Goal: Transaction & Acquisition: Purchase product/service

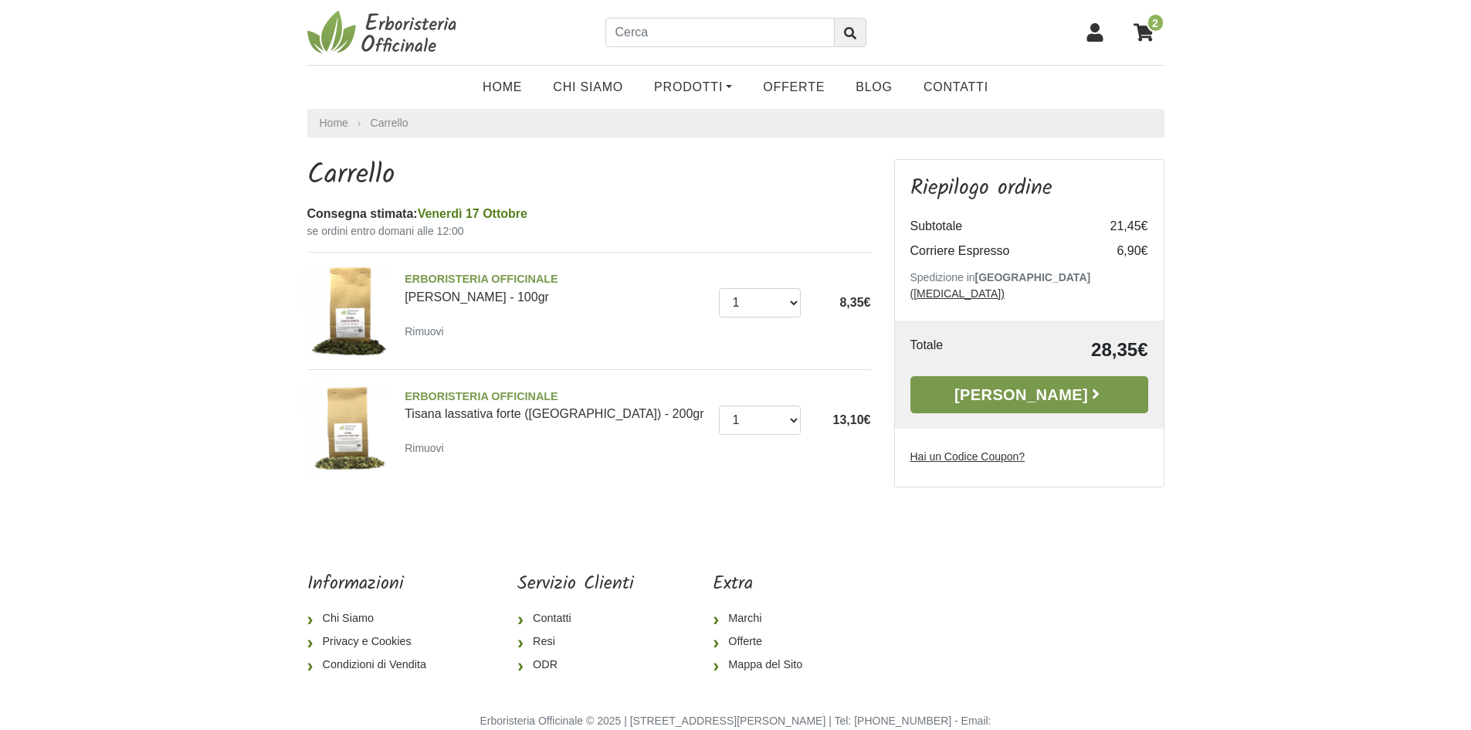
click at [1028, 382] on link "[PERSON_NAME]" at bounding box center [1029, 394] width 238 height 37
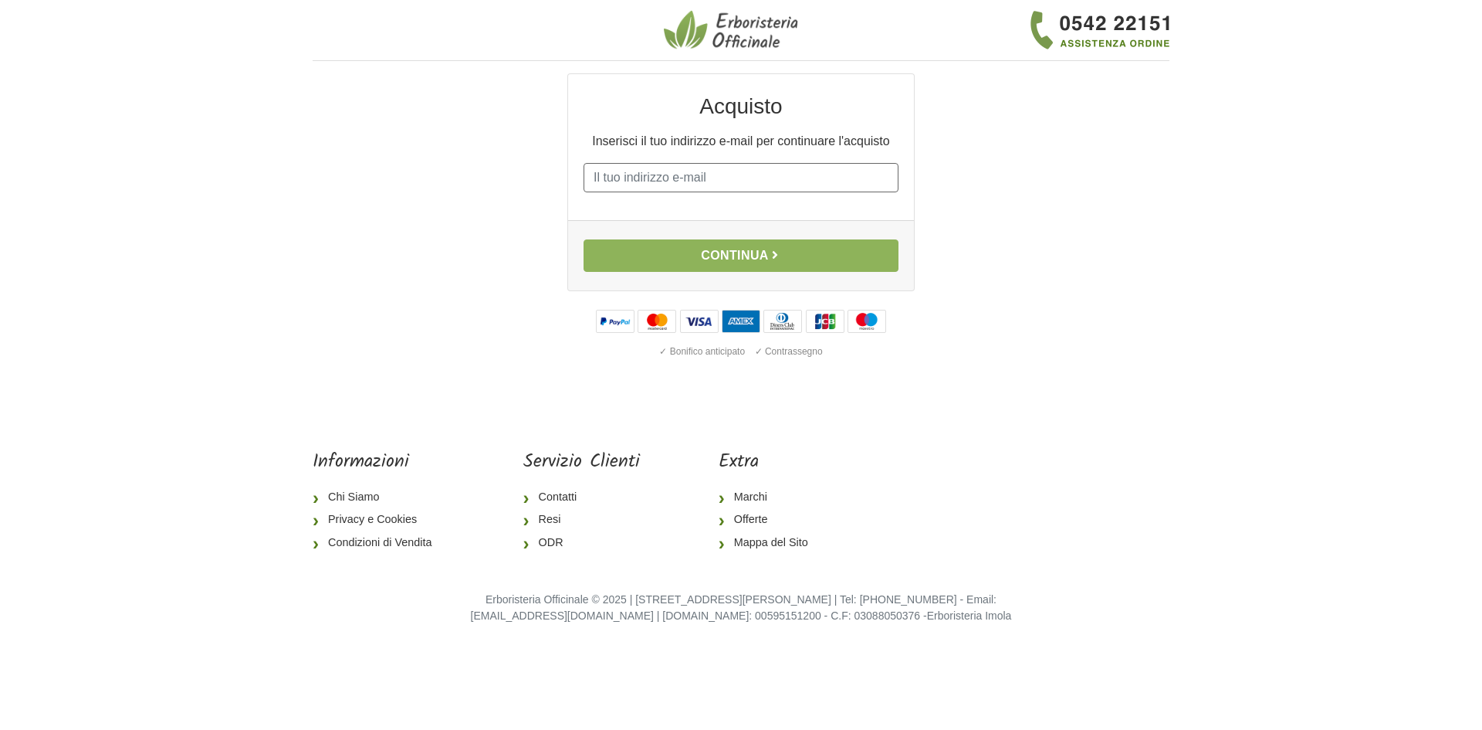
click at [728, 188] on input "E-mail" at bounding box center [741, 177] width 315 height 29
type input "info@federicopasini.com"
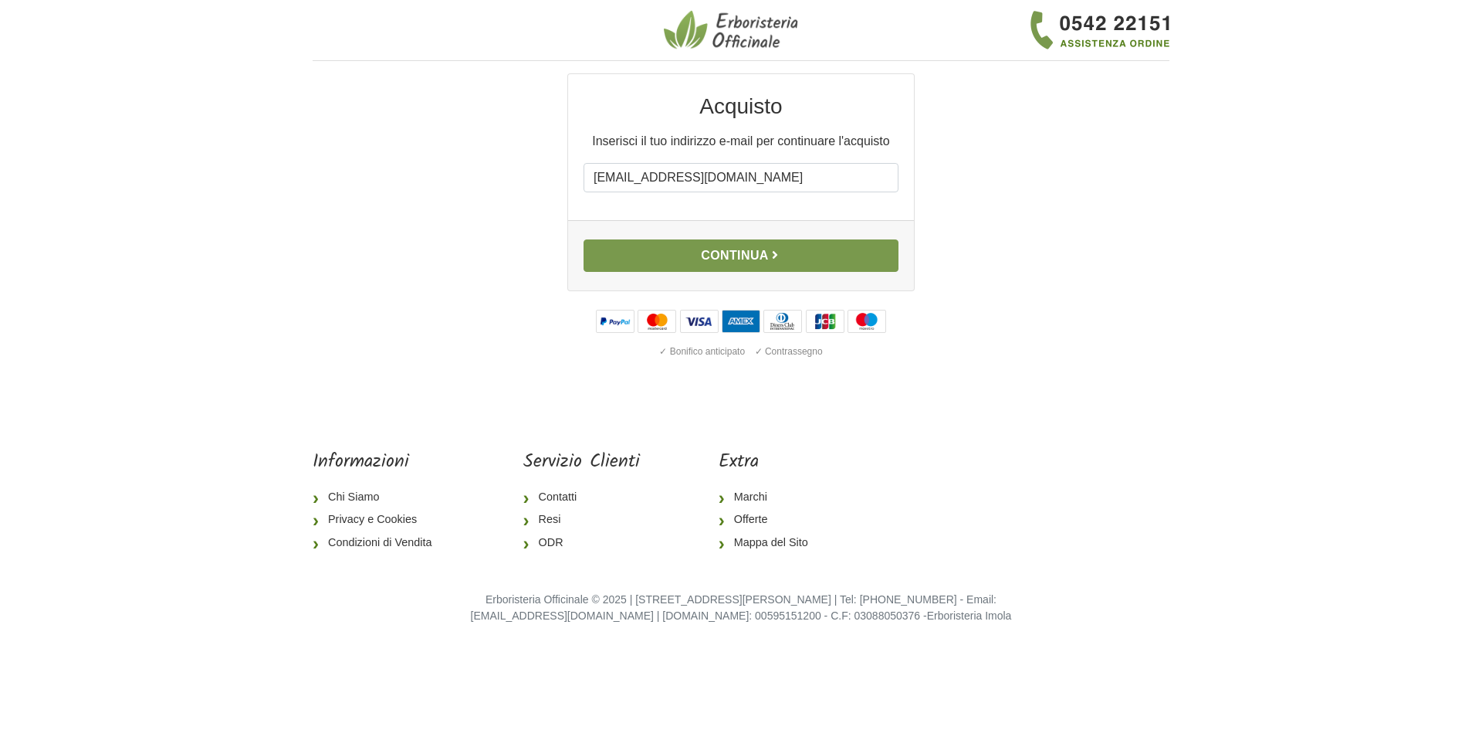
click at [736, 262] on button "Continua" at bounding box center [741, 255] width 315 height 32
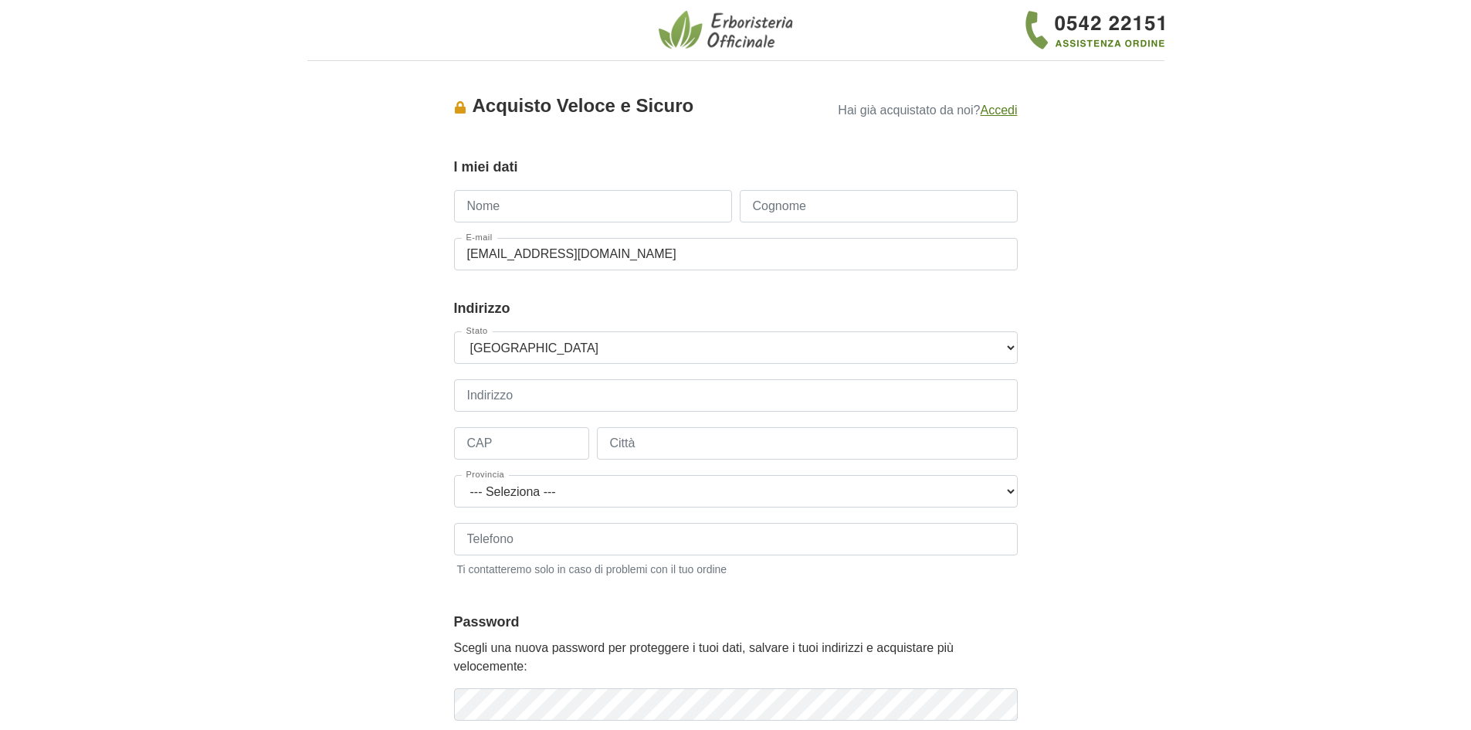
click at [603, 208] on input "Nome" at bounding box center [593, 206] width 278 height 32
type input "Federico"
type input "Pasini"
type input "3489112129"
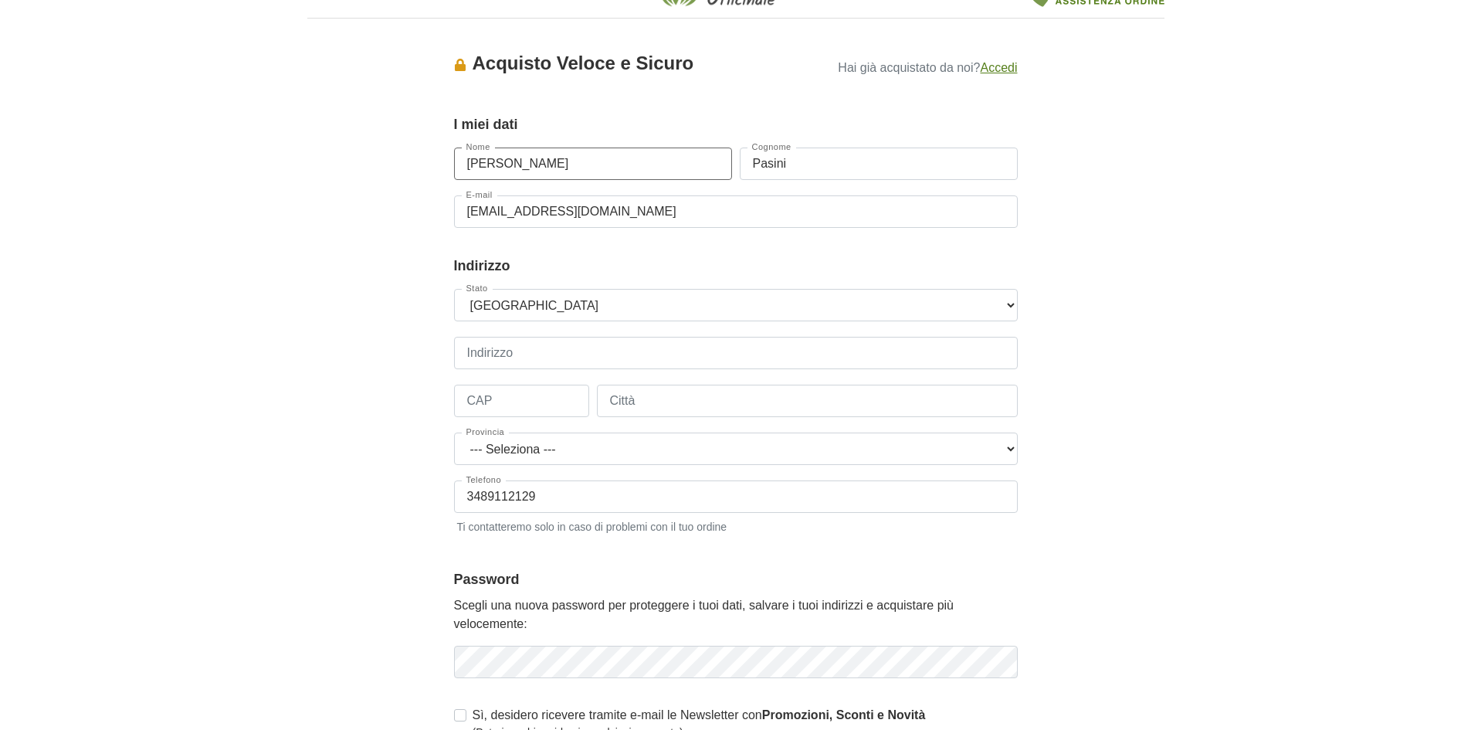
scroll to position [154, 0]
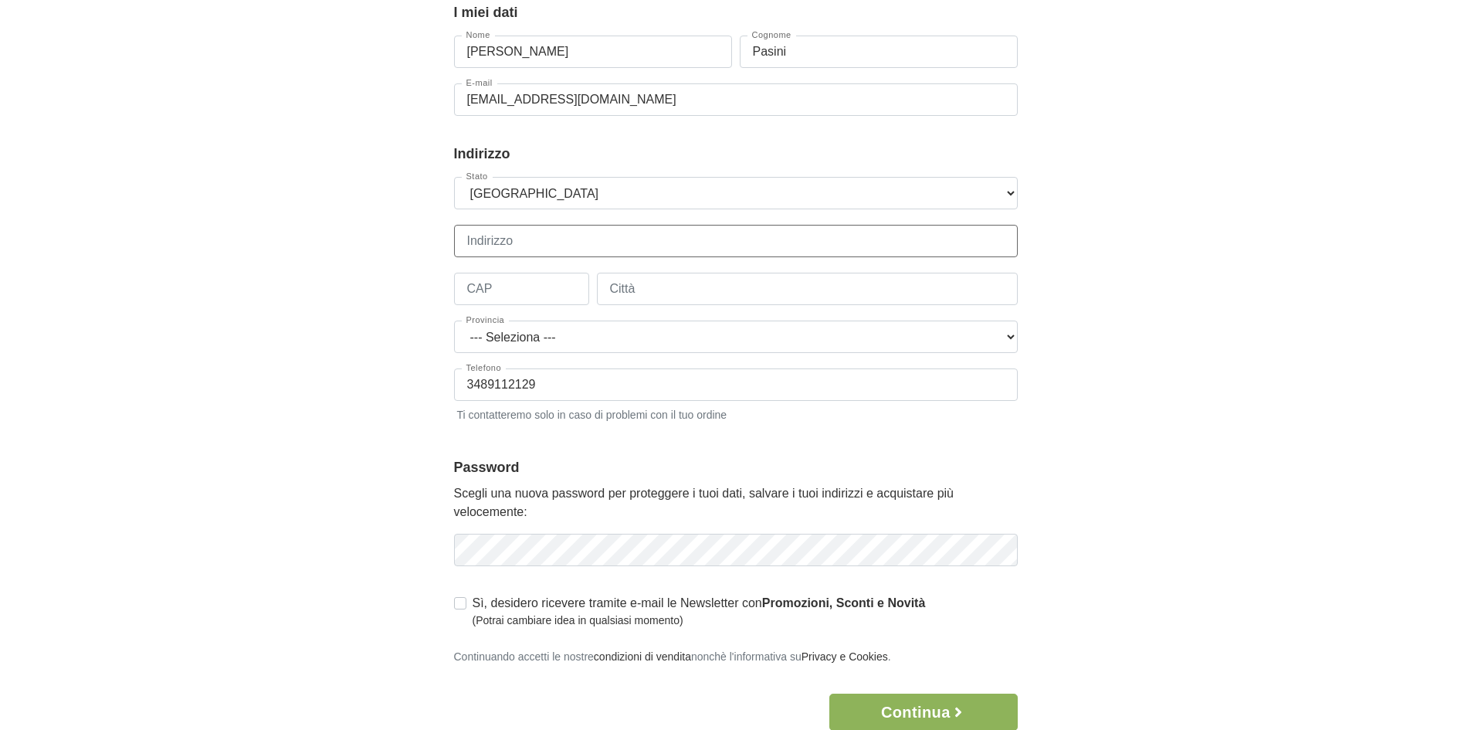
click at [510, 245] on input "Indirizzo" at bounding box center [736, 241] width 564 height 32
type input "Via Caboto 23 - Presso Work Service"
type input "34147"
type input "Trieste"
select select "3939"
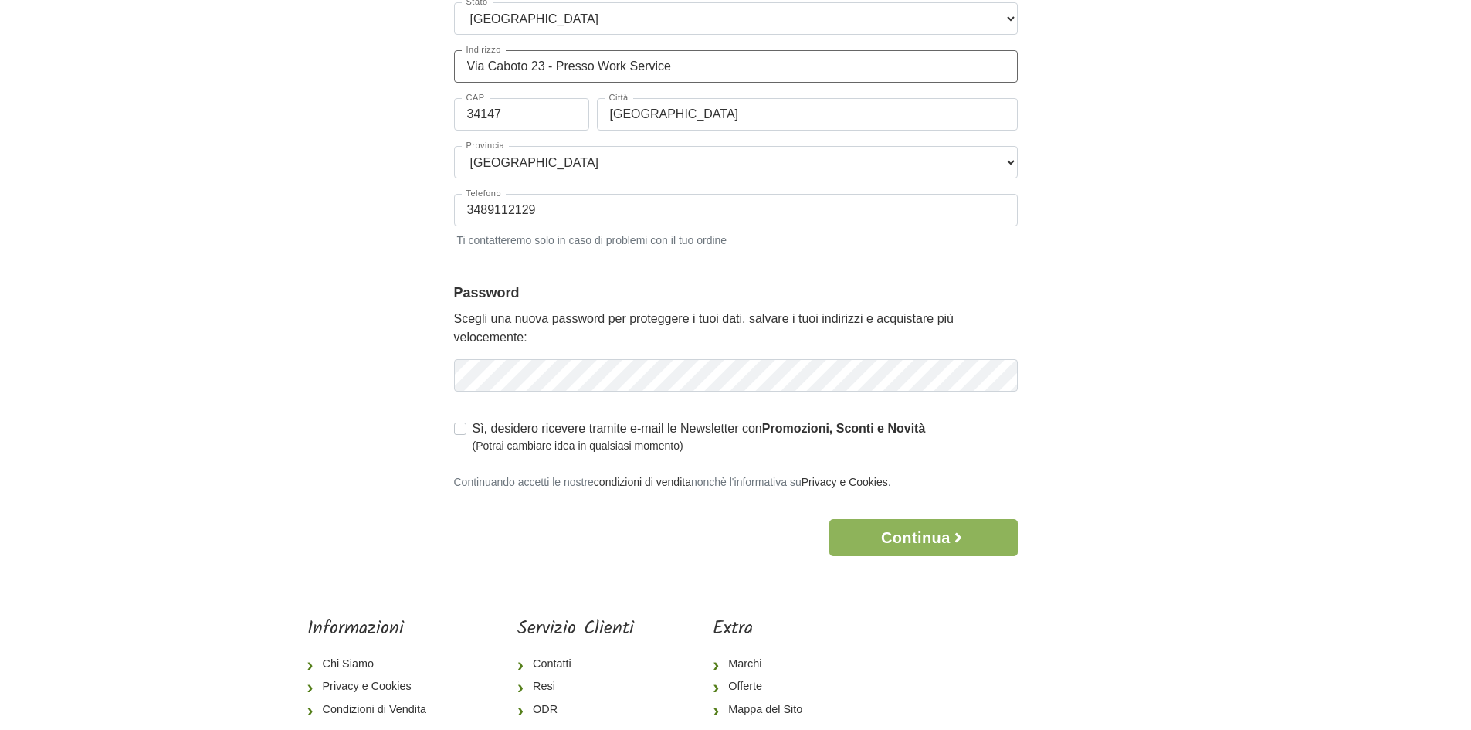
scroll to position [386, 0]
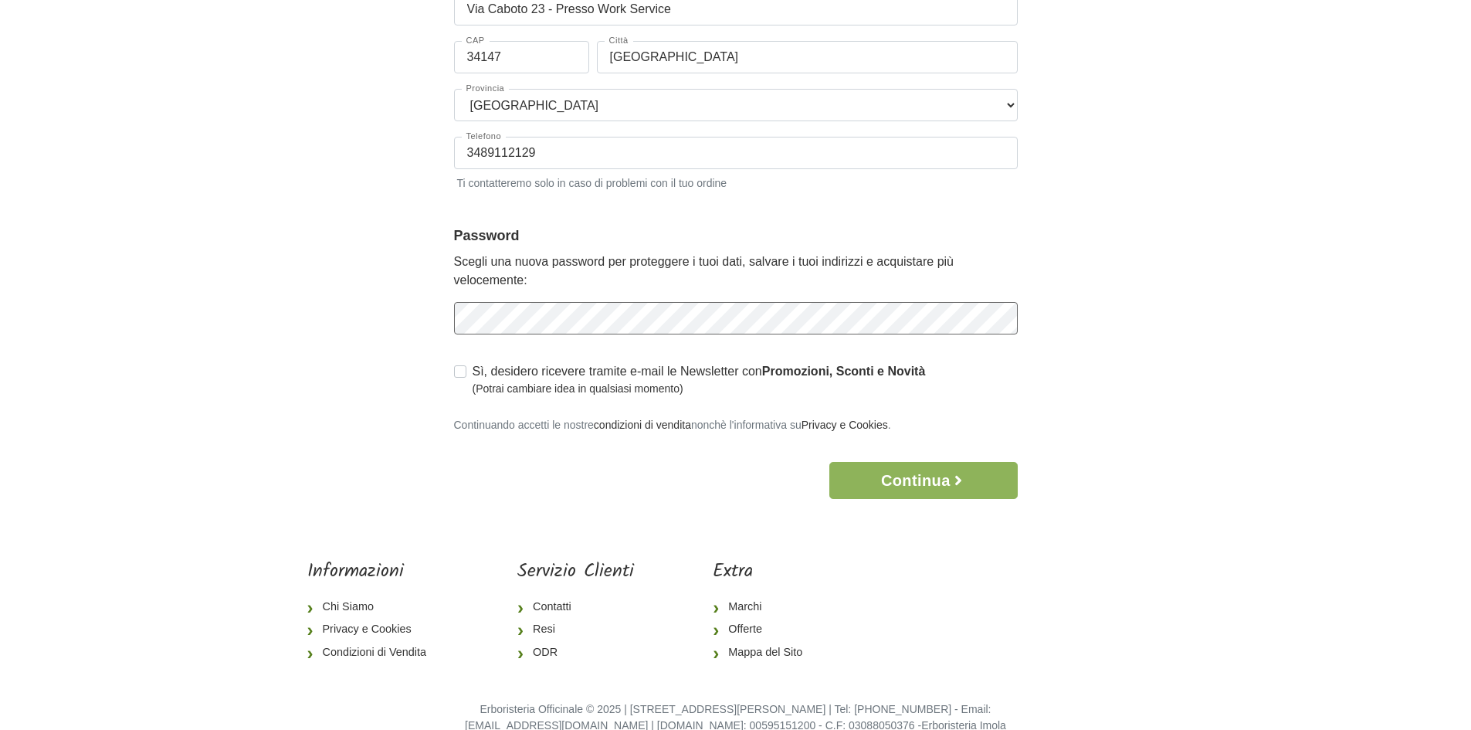
click at [442, 310] on div "Accesso × Accedi per completare il tuo acquisto più velocemente. E-mail info@fe…" at bounding box center [735, 92] width 587 height 811
click at [908, 472] on button "Continua" at bounding box center [923, 480] width 188 height 37
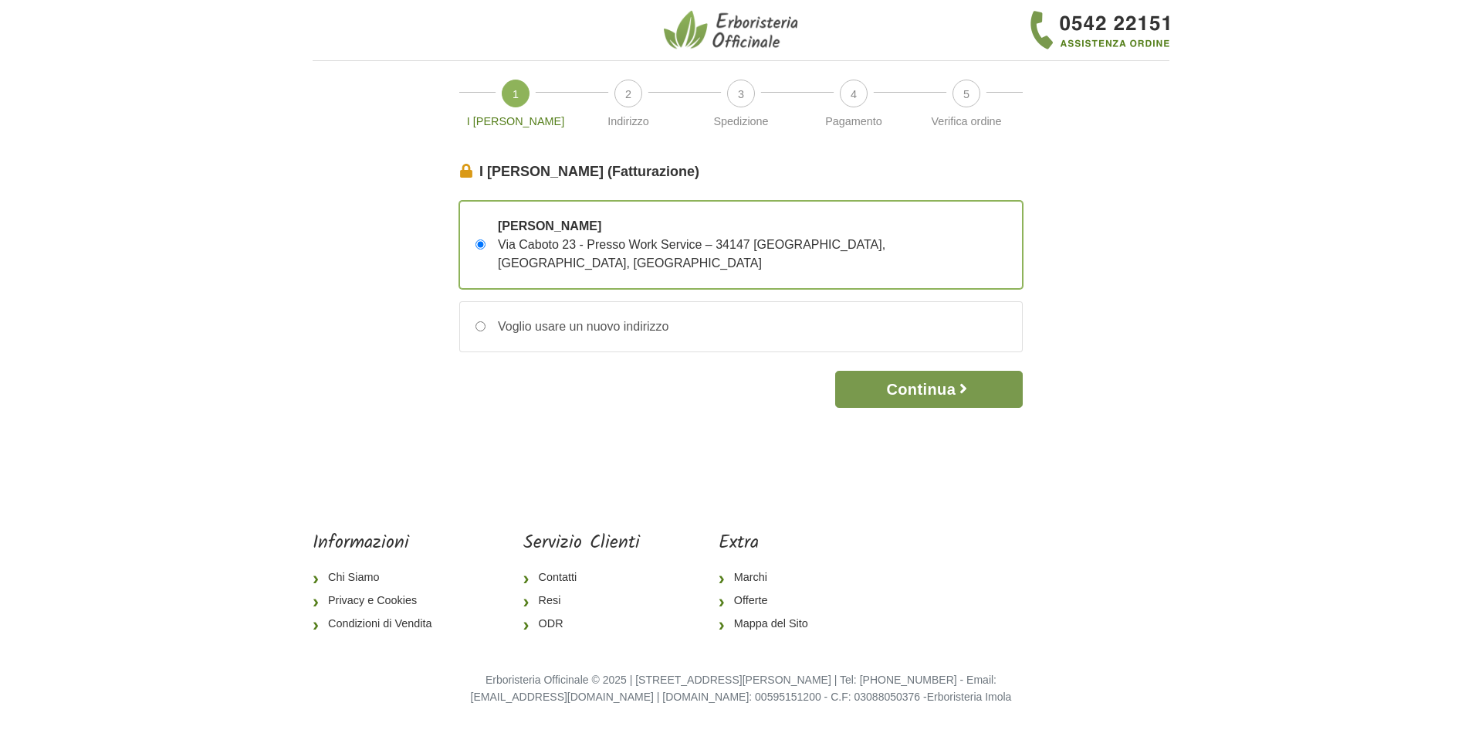
click at [936, 371] on button "Continua" at bounding box center [929, 389] width 188 height 37
click at [913, 371] on button "Continua" at bounding box center [929, 389] width 188 height 37
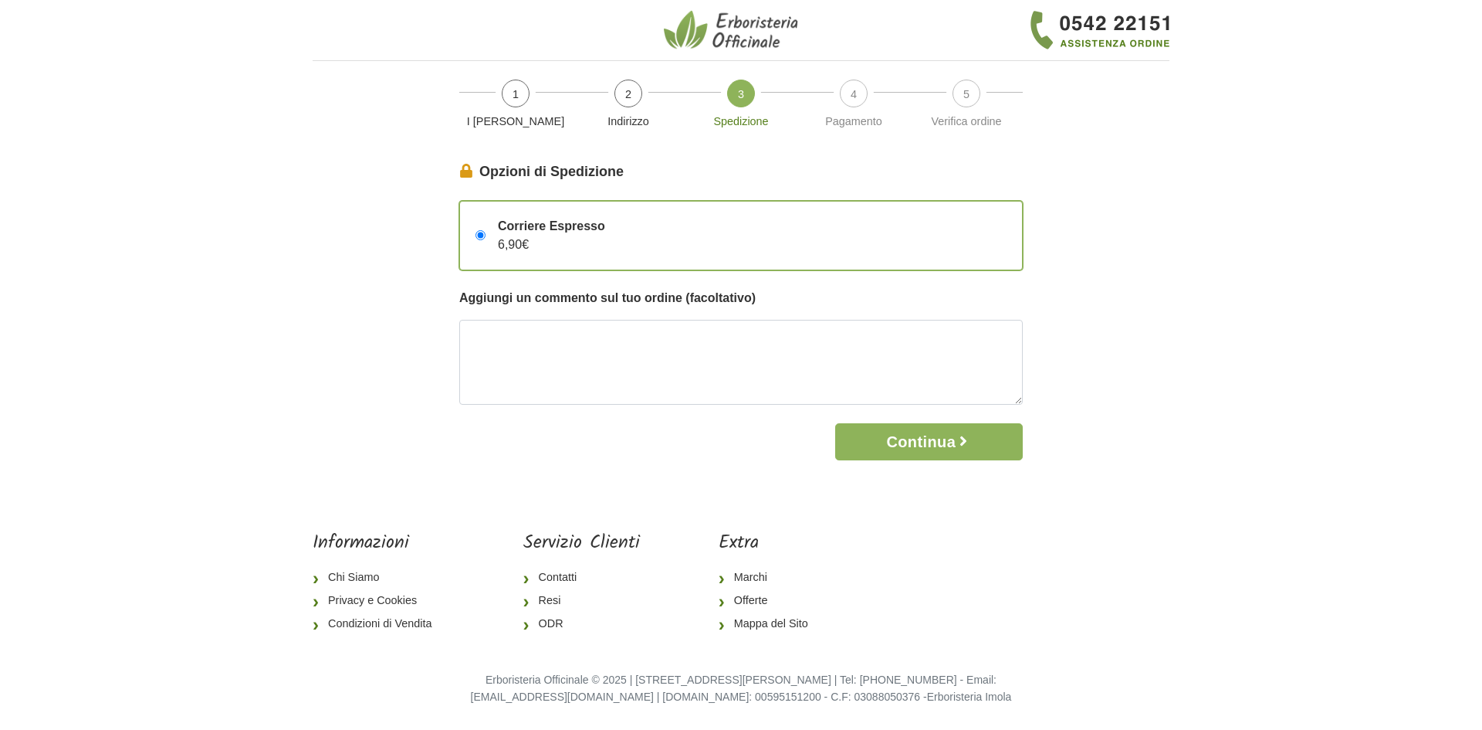
click at [905, 419] on form "Opzioni di Spedizione Continua Corriere Espresso 6,90€ Aggiungi un commento sul…" at bounding box center [741, 310] width 564 height 299
click at [889, 442] on button "Continua" at bounding box center [929, 441] width 188 height 37
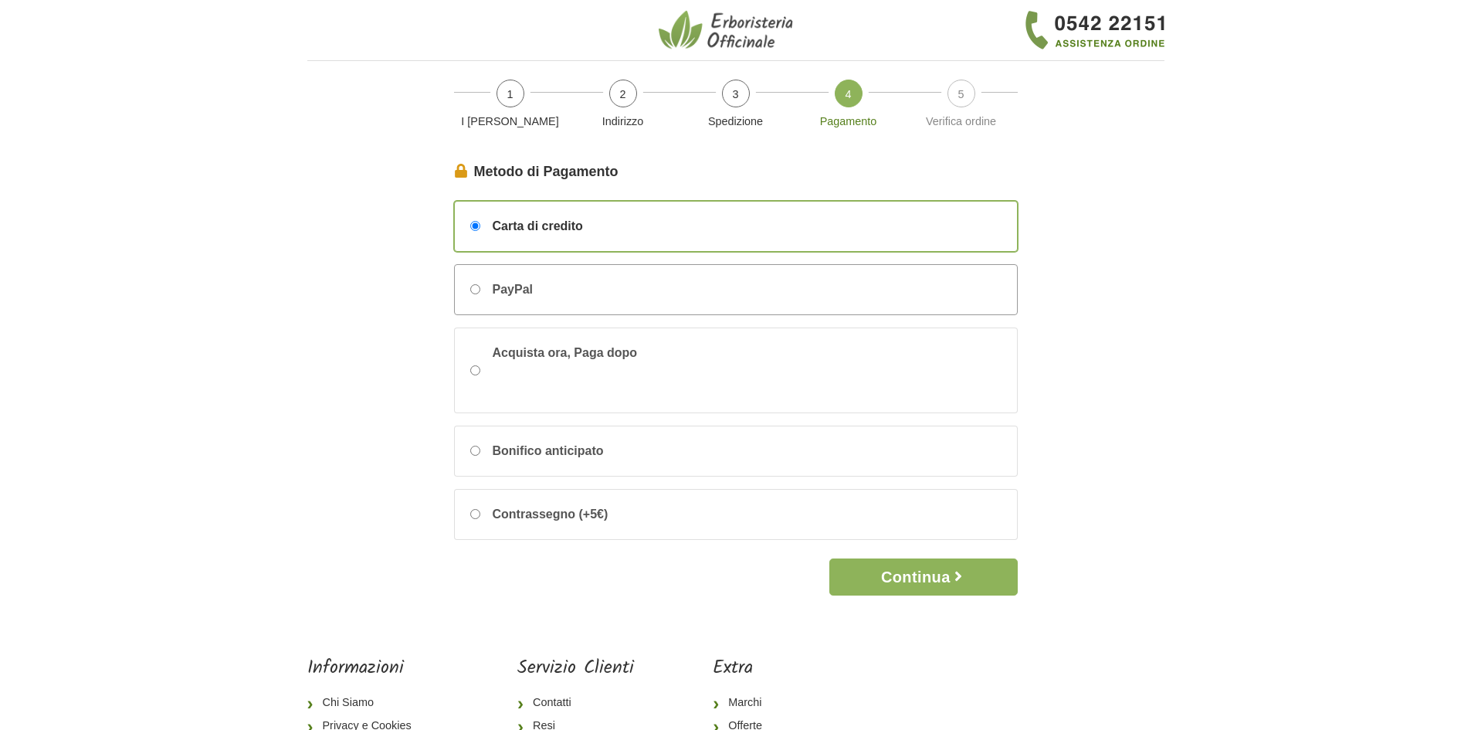
click at [764, 300] on div "PayPal" at bounding box center [736, 289] width 562 height 49
click at [480, 294] on input "PayPal" at bounding box center [475, 289] width 10 height 10
radio input "true"
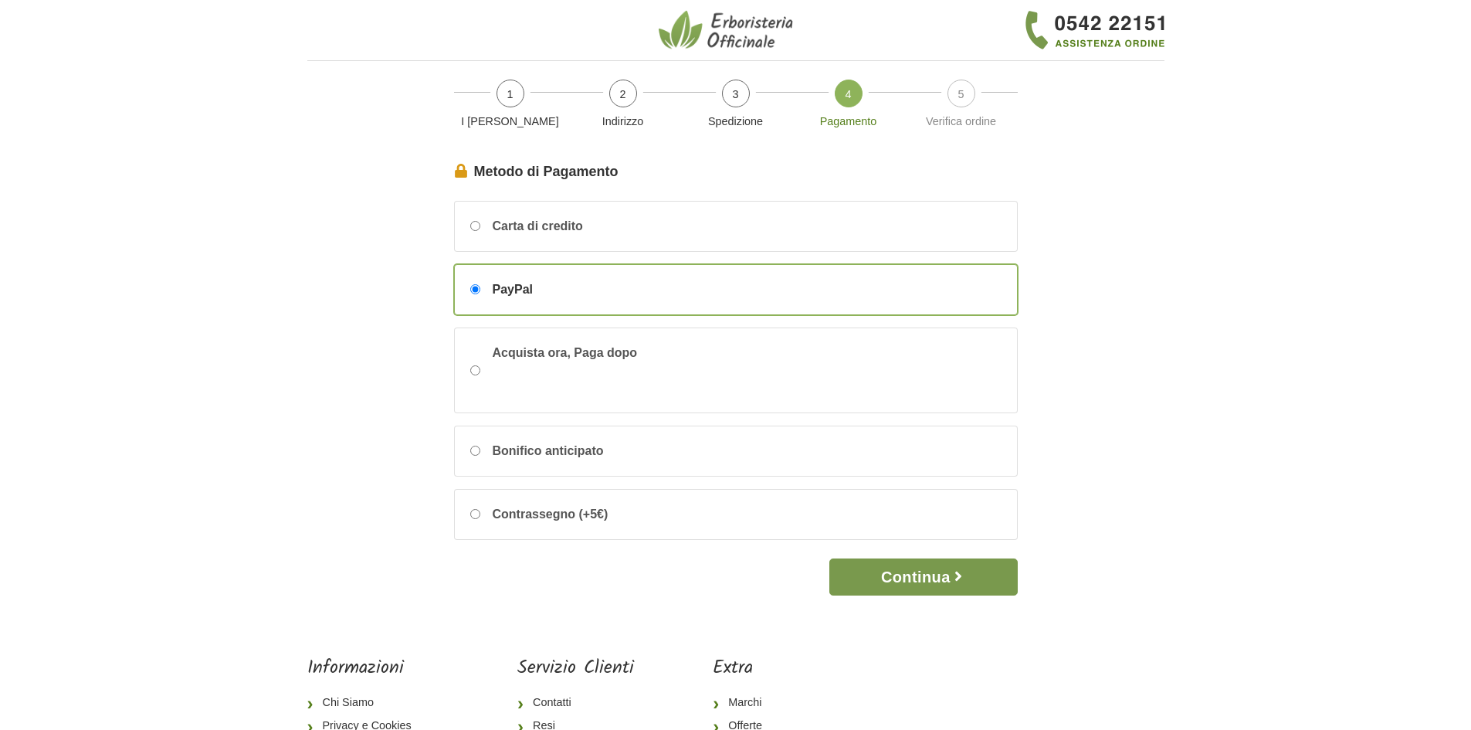
click at [869, 563] on button "Continua" at bounding box center [923, 576] width 188 height 37
